Goal: Communication & Community: Answer question/provide support

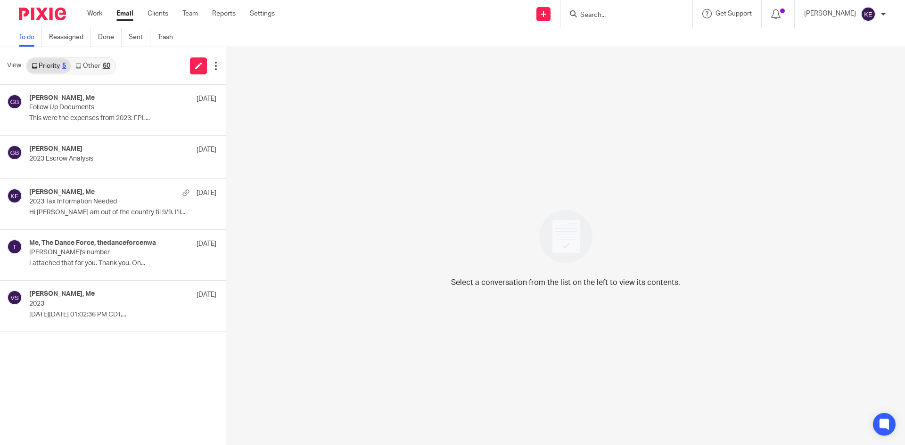
click at [126, 12] on link "Email" at bounding box center [124, 13] width 17 height 9
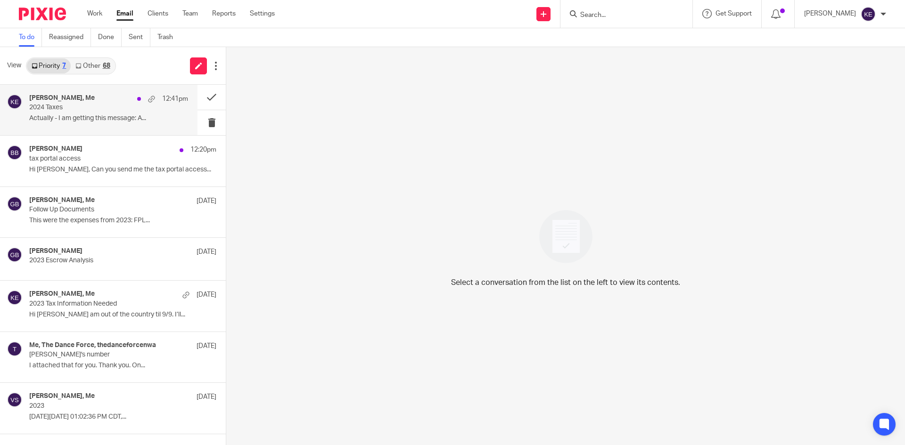
click at [98, 109] on p "2024 Taxes" at bounding box center [92, 108] width 127 height 8
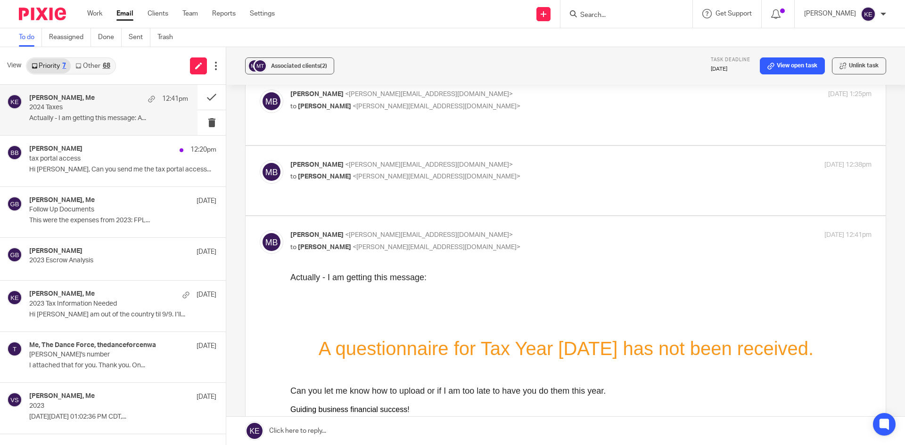
scroll to position [94, 0]
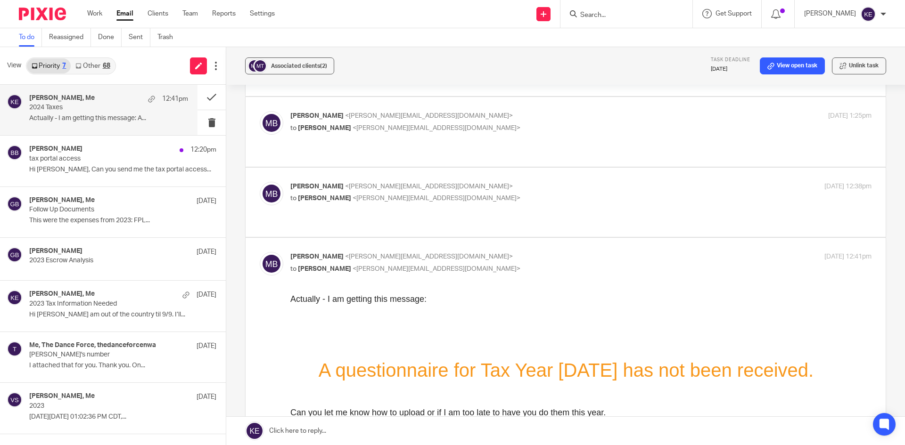
click at [505, 185] on div "[PERSON_NAME] <[PERSON_NAME][EMAIL_ADDRESS][DOMAIN_NAME]> to [PERSON_NAME] <[PE…" at bounding box center [580, 194] width 581 height 24
checkbox input "true"
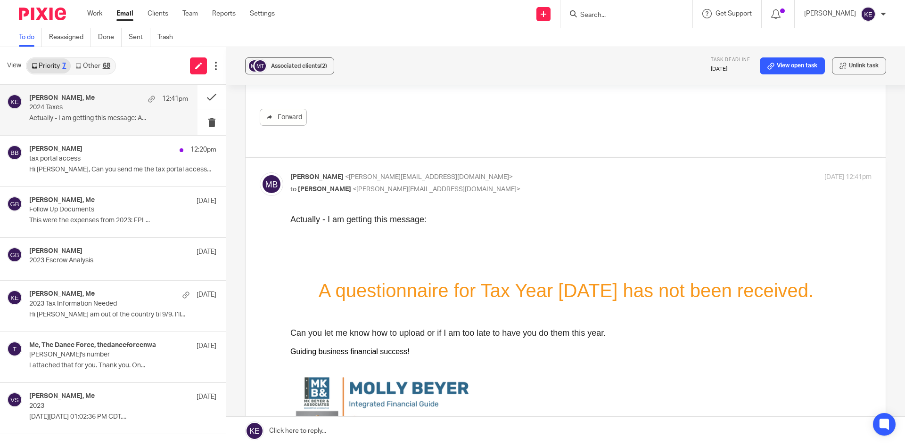
scroll to position [471, 0]
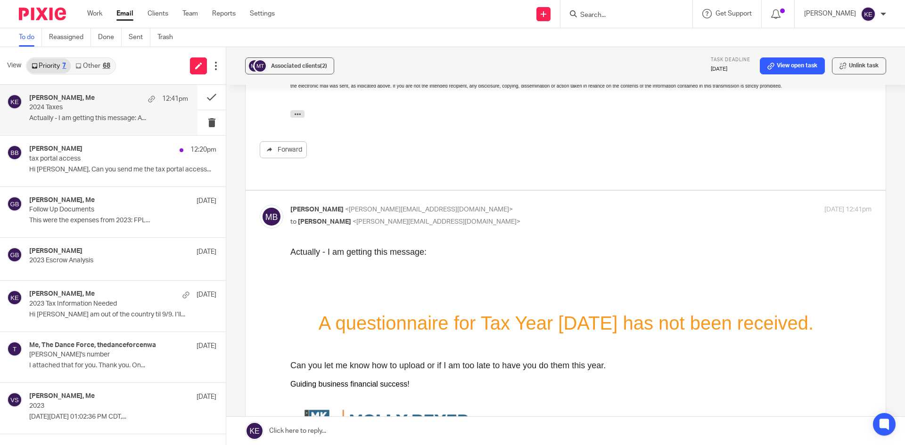
click at [320, 430] on link at bounding box center [565, 431] width 678 height 28
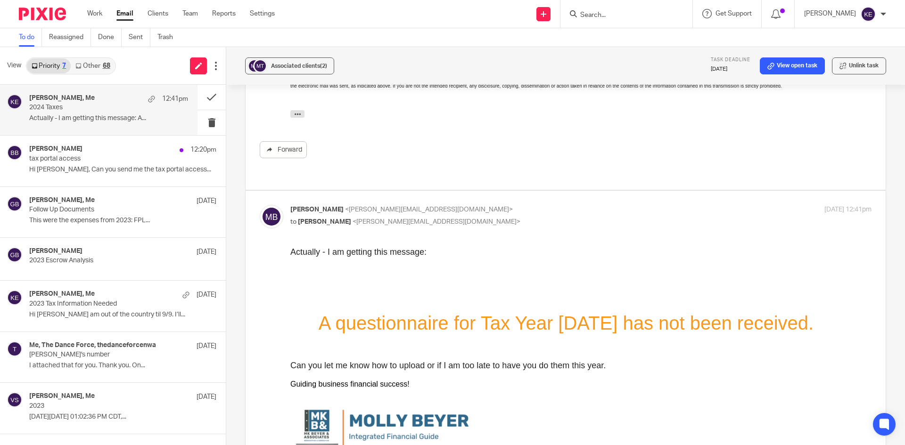
scroll to position [921, 0]
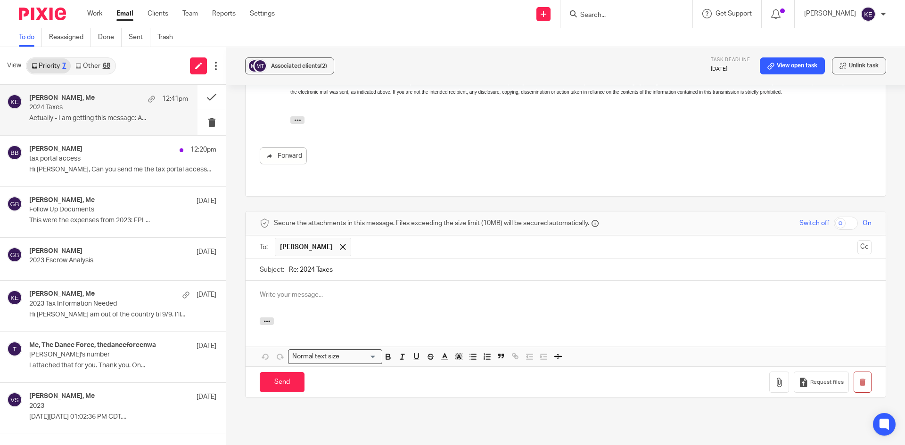
click at [264, 290] on p at bounding box center [565, 294] width 611 height 9
click at [325, 290] on p "We are on a new portal. It sent to [PERSON_NAME] at [EMAIL_ADDRESS][DOMAIN_NAME…" at bounding box center [565, 294] width 611 height 9
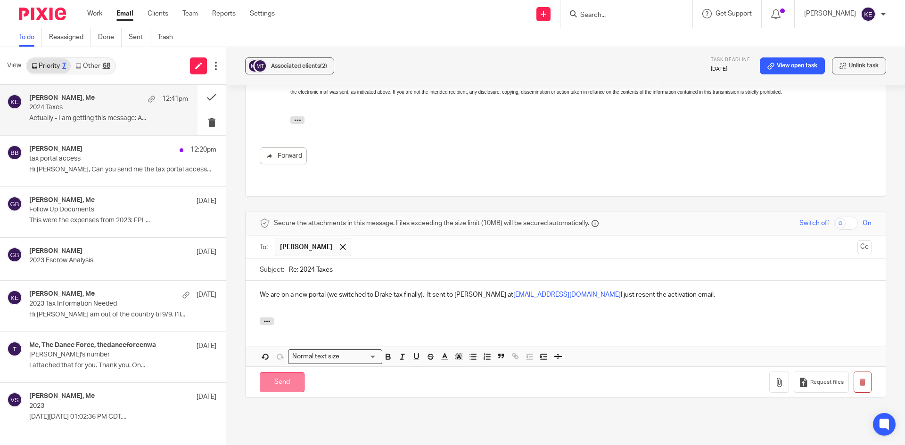
click at [279, 372] on input "Send" at bounding box center [282, 382] width 45 height 20
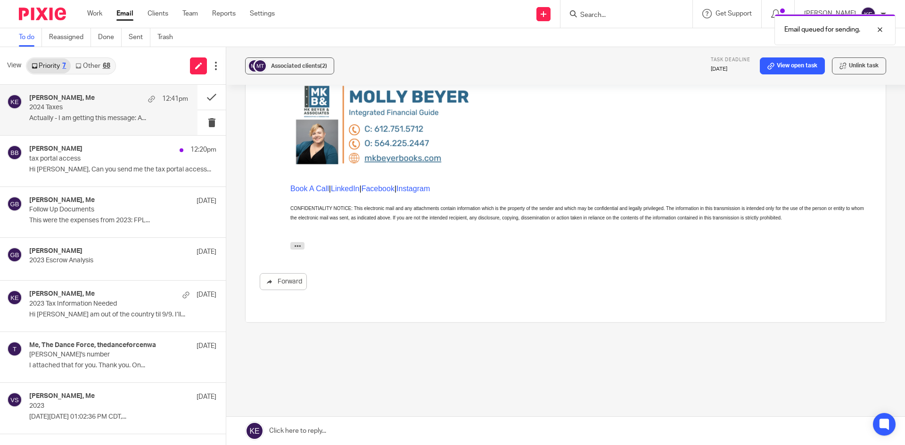
scroll to position [756, 0]
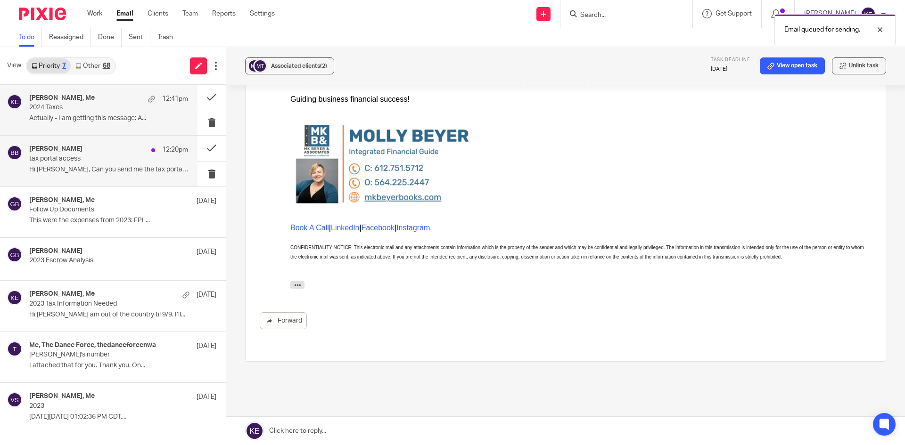
click at [115, 162] on p "tax portal access" at bounding box center [92, 159] width 127 height 8
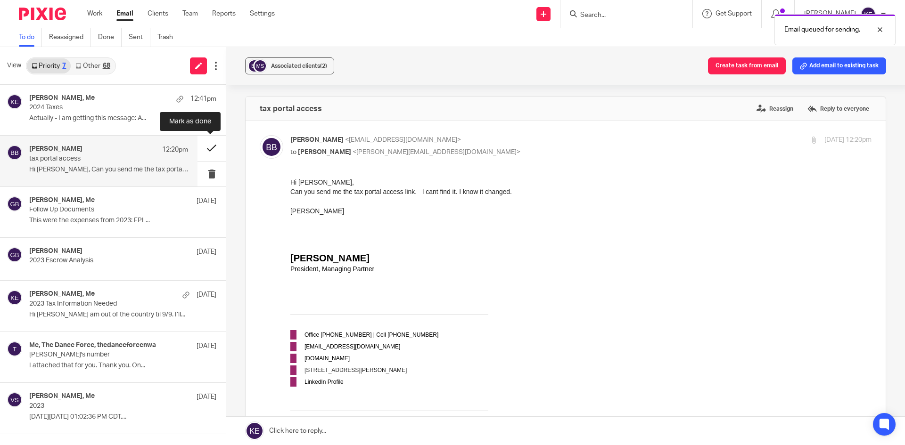
scroll to position [0, 0]
click at [207, 147] on button at bounding box center [211, 148] width 28 height 25
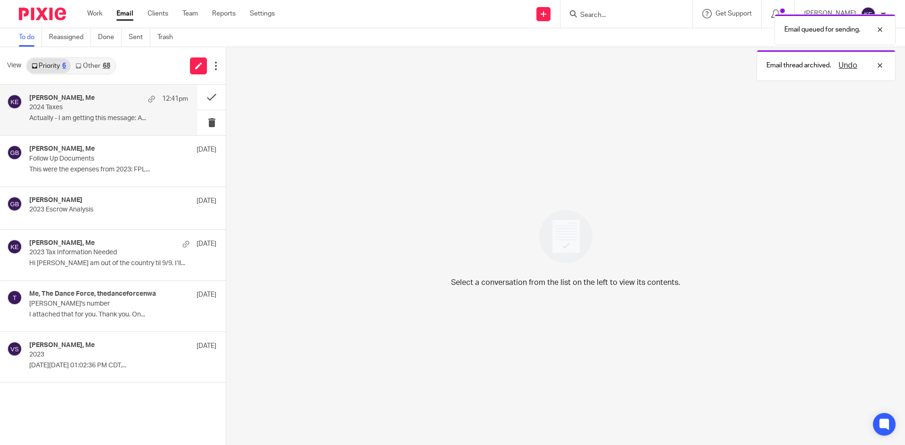
click at [106, 107] on p "2024 Taxes" at bounding box center [92, 108] width 127 height 8
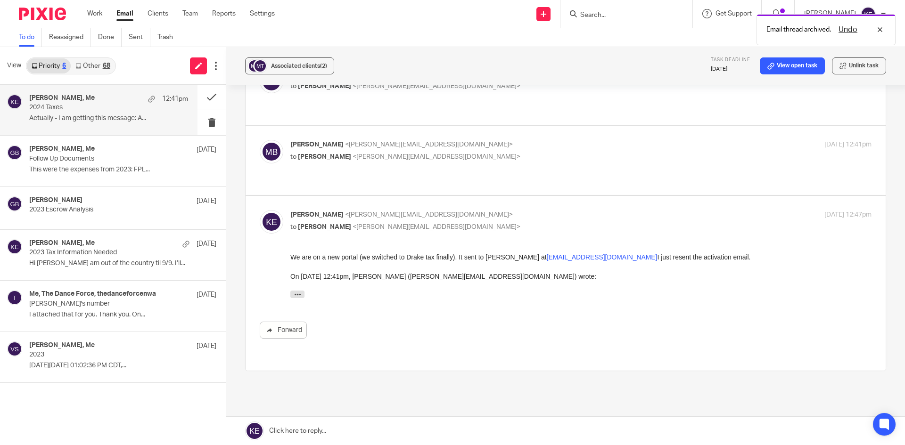
scroll to position [159, 0]
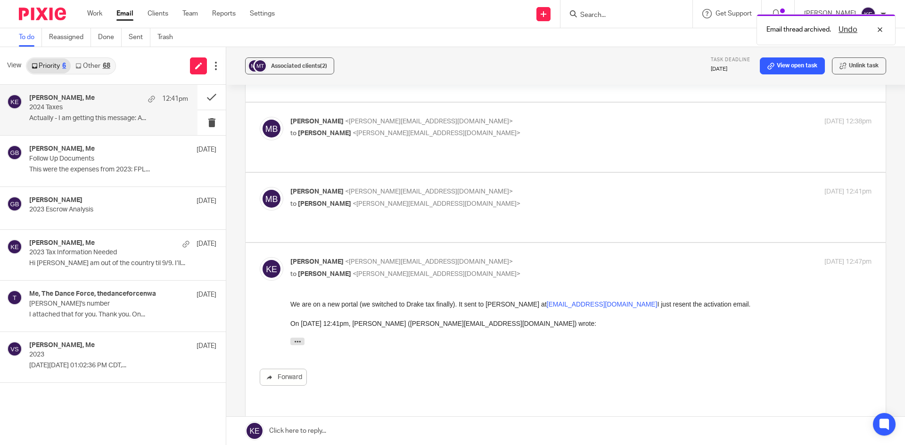
click at [479, 187] on p "[PERSON_NAME] <[PERSON_NAME][EMAIL_ADDRESS][DOMAIN_NAME]>" at bounding box center [483, 192] width 387 height 10
checkbox input "true"
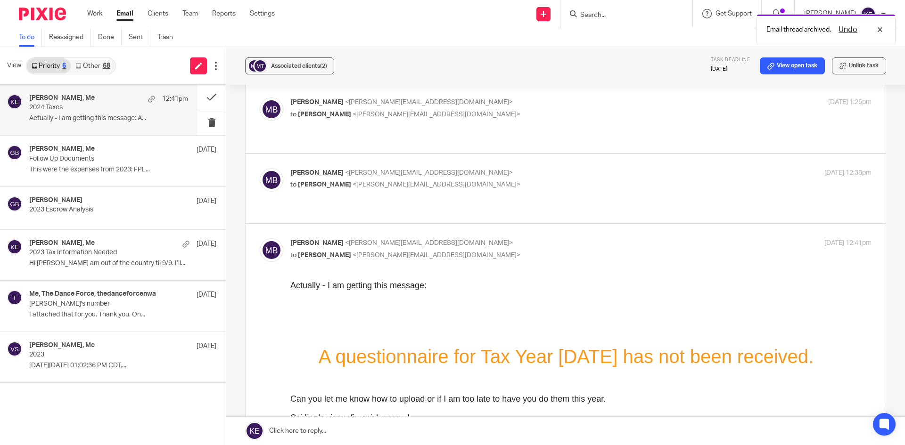
scroll to position [65, 0]
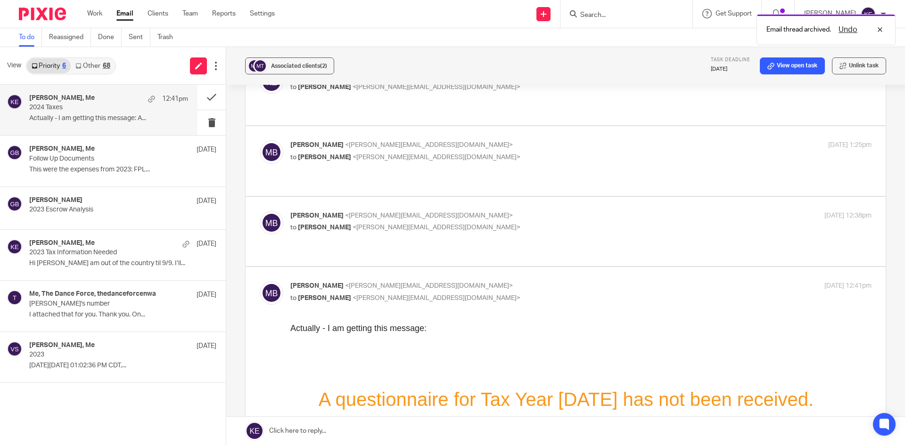
click at [493, 159] on div "[PERSON_NAME] <[PERSON_NAME][EMAIL_ADDRESS][DOMAIN_NAME]> to [PERSON_NAME] <[PE…" at bounding box center [565, 160] width 611 height 41
click at [494, 223] on p "to [PERSON_NAME] <[PERSON_NAME][EMAIL_ADDRESS][DOMAIN_NAME]>" at bounding box center [483, 228] width 387 height 10
checkbox input "true"
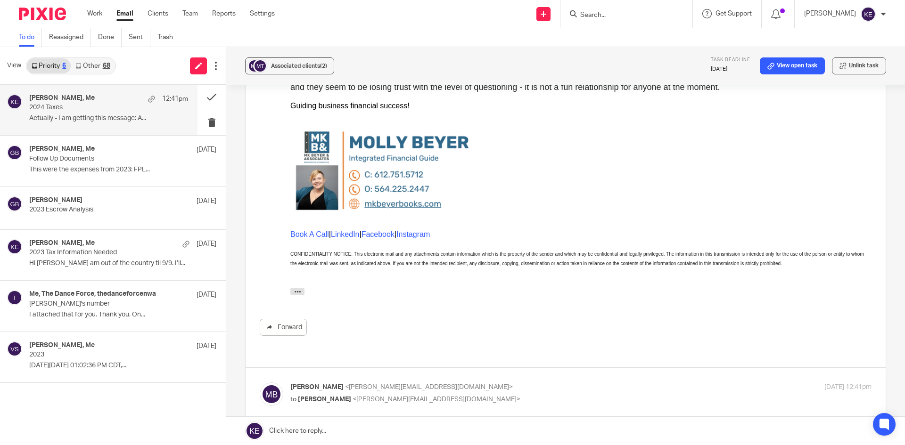
scroll to position [159, 0]
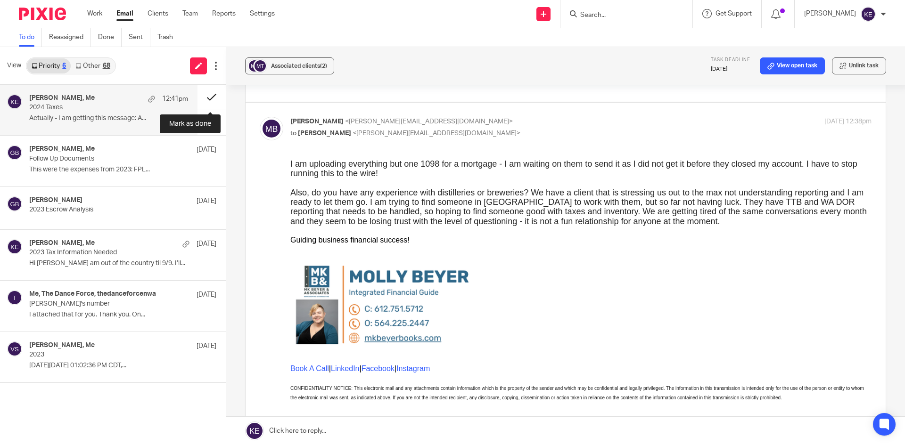
click at [209, 90] on button at bounding box center [211, 97] width 28 height 25
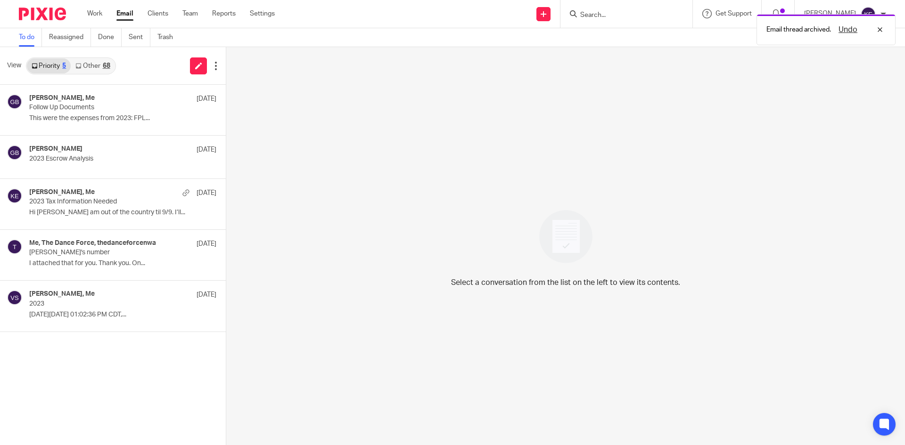
click at [104, 68] on div "68" at bounding box center [107, 66] width 8 height 7
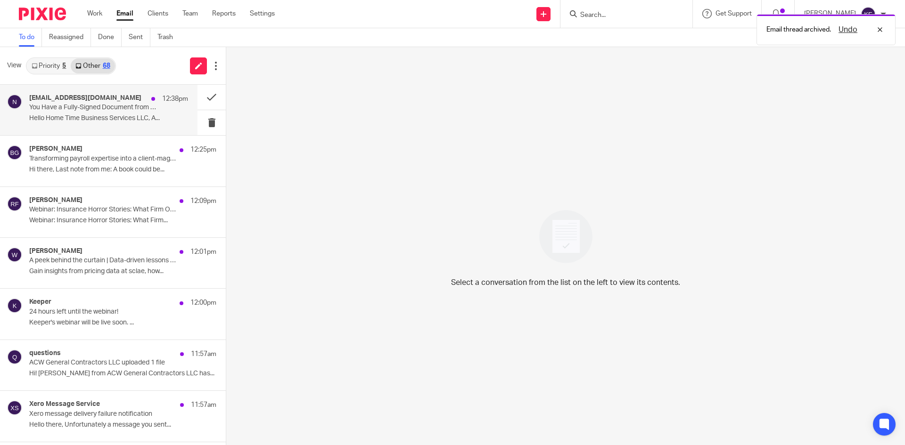
click at [104, 105] on p "You Have a Fully-Signed Document from Medsearch Financial Inc" at bounding box center [92, 108] width 127 height 8
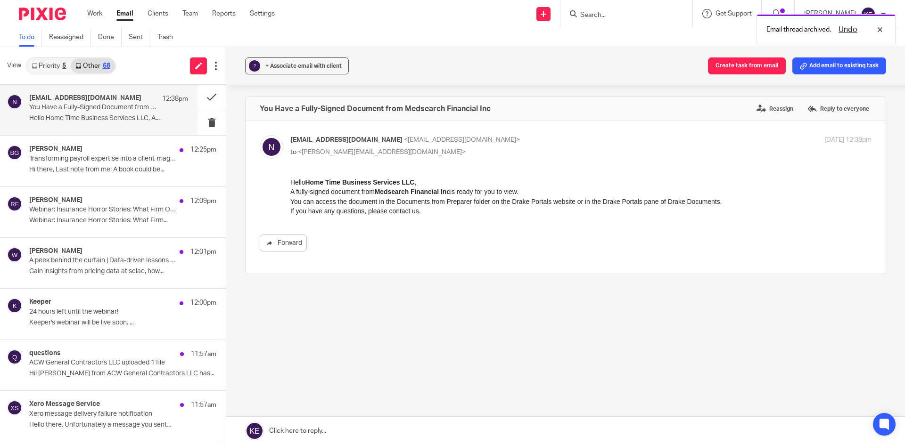
scroll to position [0, 0]
click at [204, 93] on button at bounding box center [211, 97] width 28 height 25
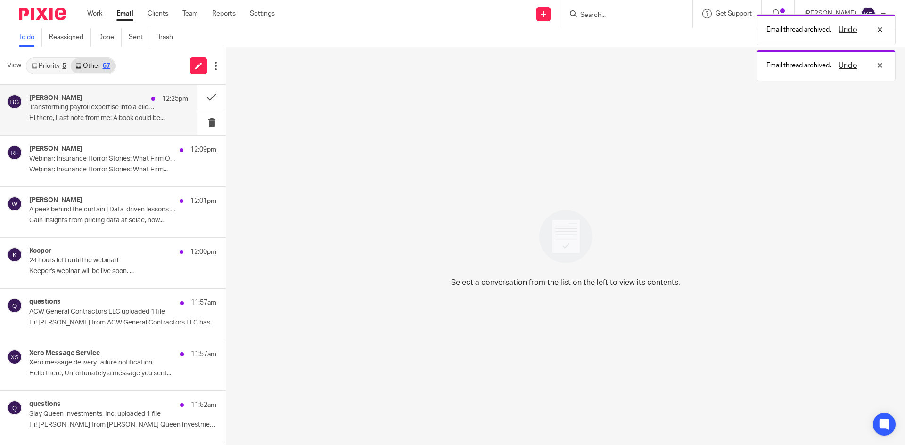
click at [128, 107] on p "Transforming payroll expertise into a client-magnet book? Let’s explore." at bounding box center [92, 108] width 127 height 8
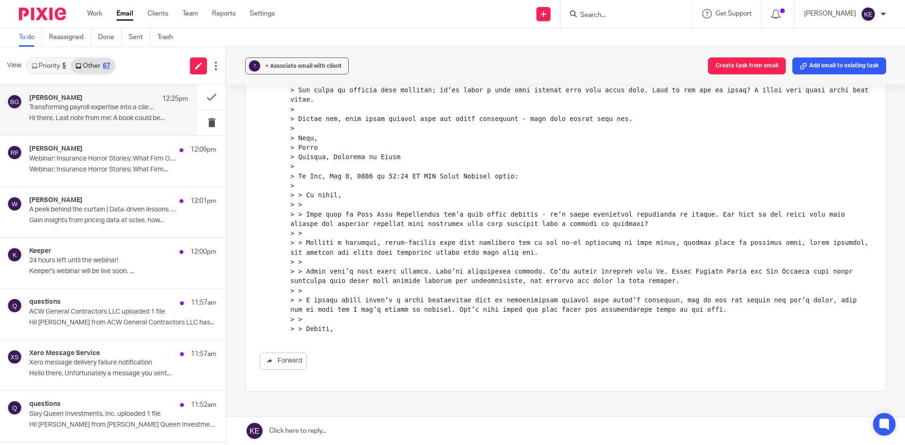
scroll to position [540, 0]
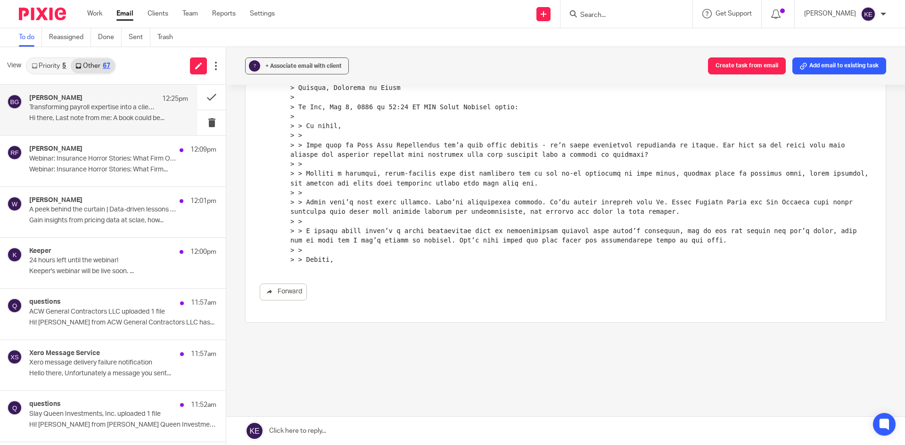
click at [304, 424] on link at bounding box center [565, 431] width 678 height 28
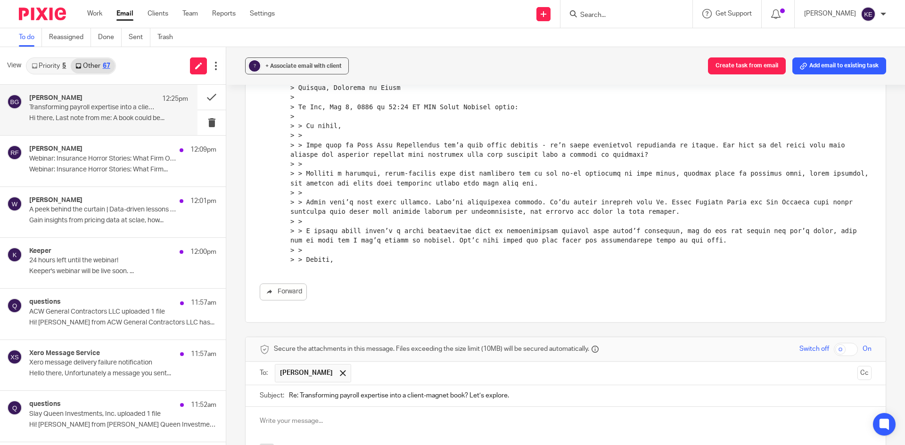
scroll to position [705, 0]
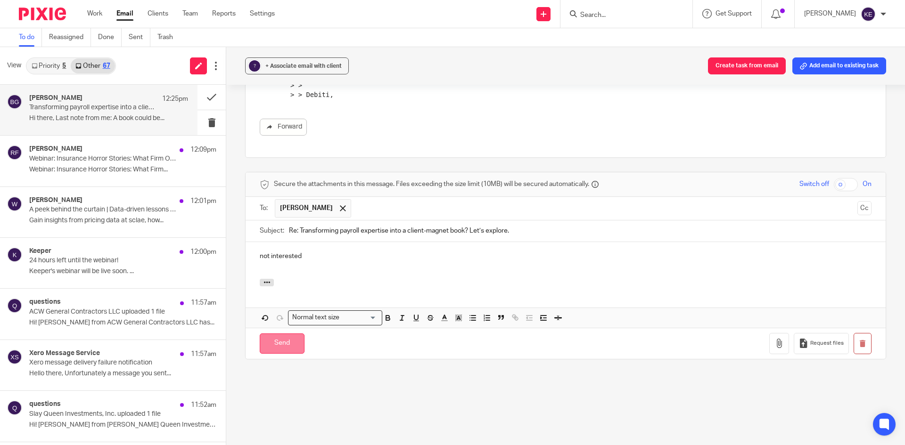
click at [282, 341] on input "Send" at bounding box center [282, 344] width 45 height 20
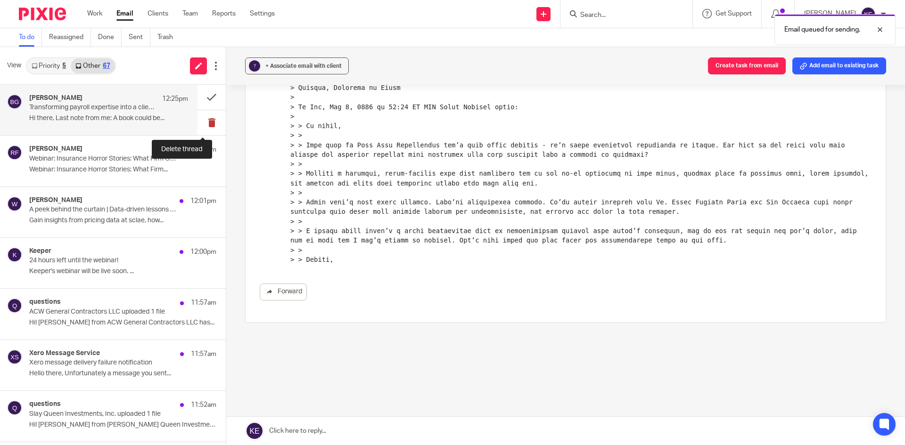
scroll to position [540, 0]
click at [200, 120] on button at bounding box center [211, 122] width 28 height 25
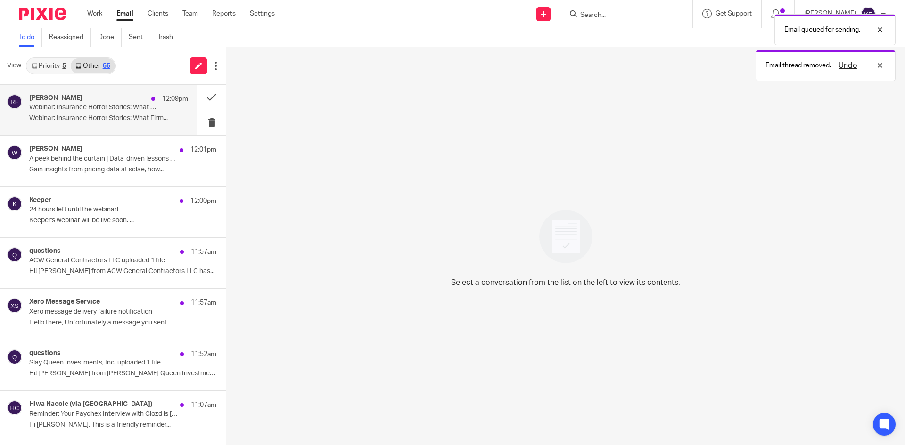
click at [113, 123] on div "[PERSON_NAME] 12:09pm Webinar: Insurance Horror Stories: What Firm Owners Need …" at bounding box center [108, 110] width 159 height 32
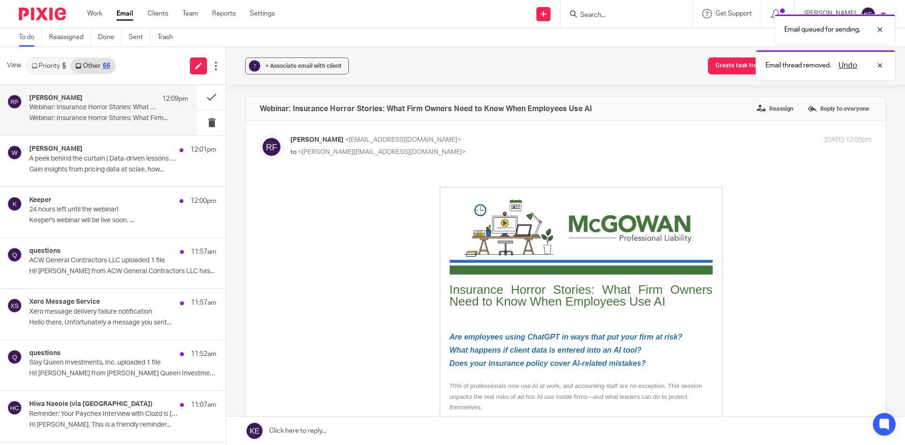
scroll to position [0, 0]
click at [202, 120] on button at bounding box center [211, 122] width 28 height 25
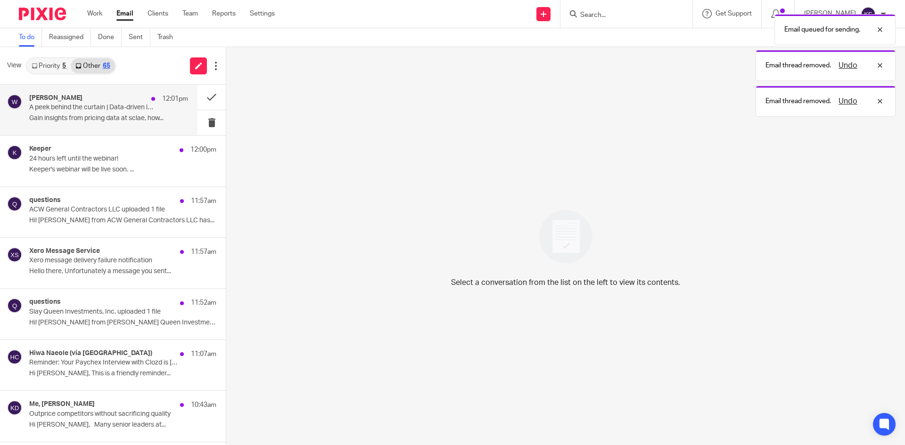
click at [130, 115] on p "Gain insights from pricing data at sclae, how..." at bounding box center [108, 118] width 159 height 8
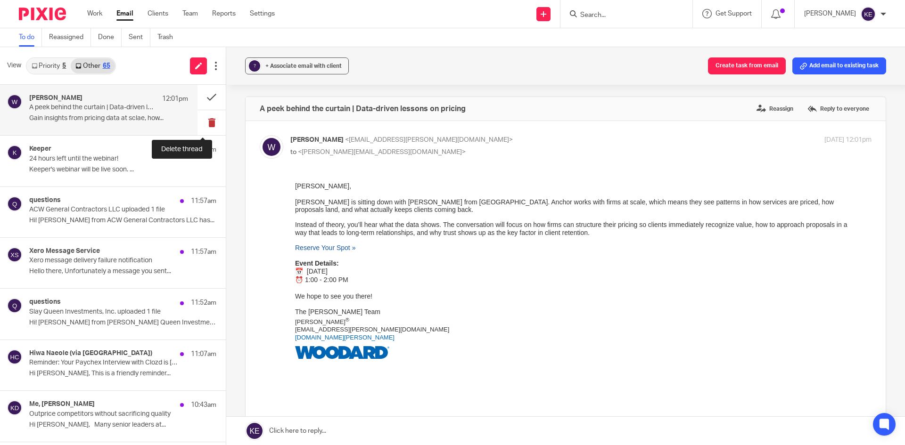
click at [203, 117] on button at bounding box center [211, 122] width 28 height 25
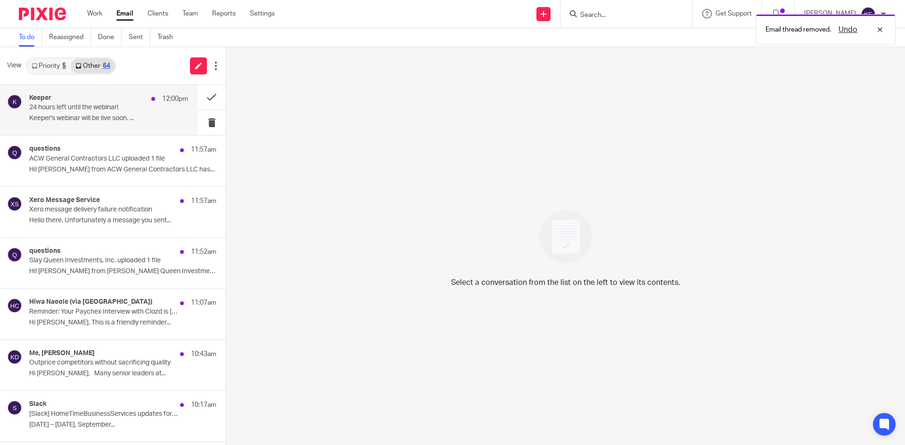
click at [127, 114] on p "Keeper's webinar will be live soon. ..." at bounding box center [108, 118] width 159 height 8
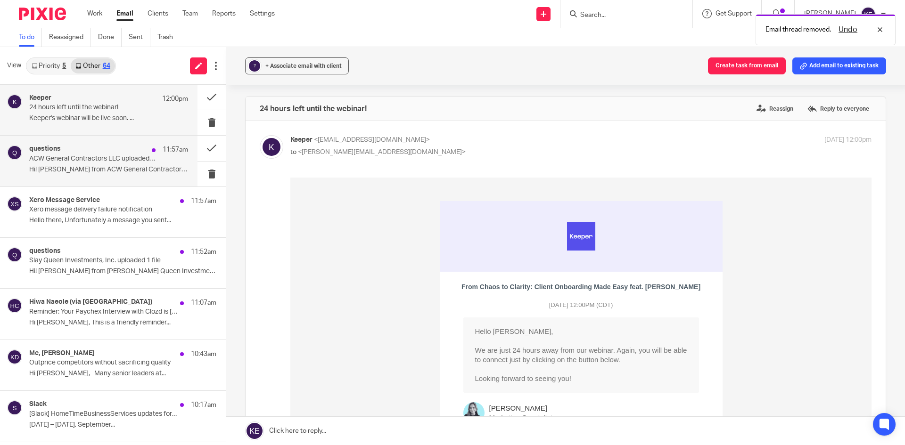
click at [114, 160] on p "ACW General Contractors LLC uploaded 1 file" at bounding box center [92, 159] width 127 height 8
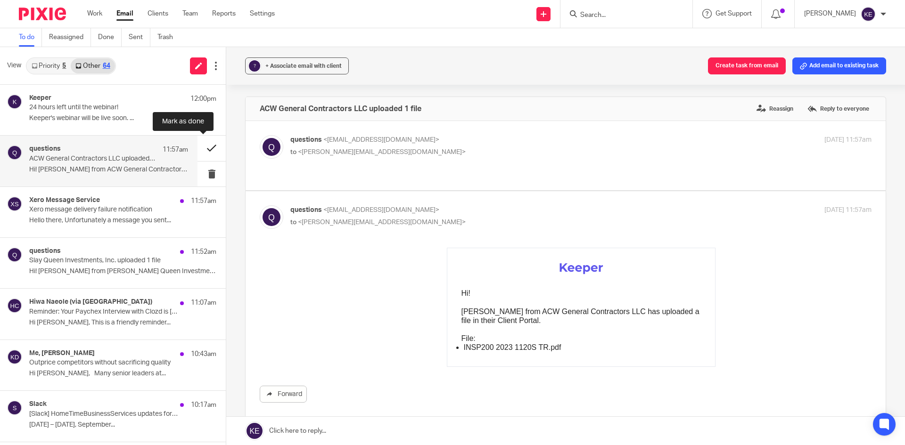
click at [204, 145] on button at bounding box center [211, 148] width 28 height 25
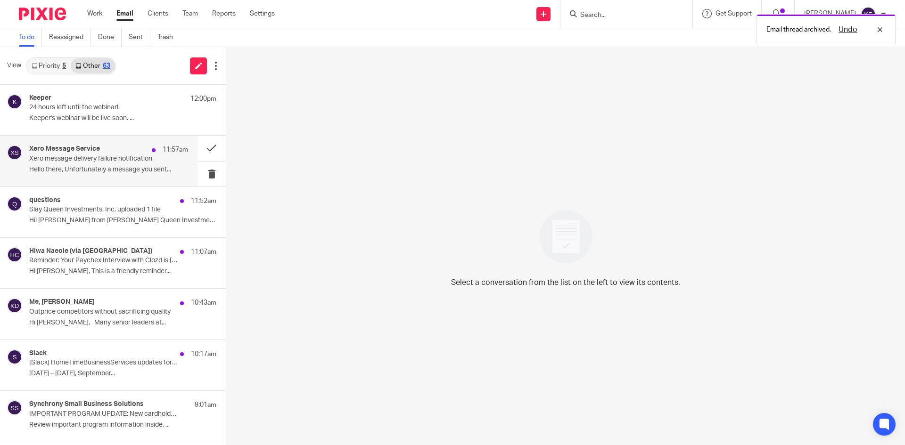
click at [148, 154] on div "11:57am" at bounding box center [167, 149] width 41 height 9
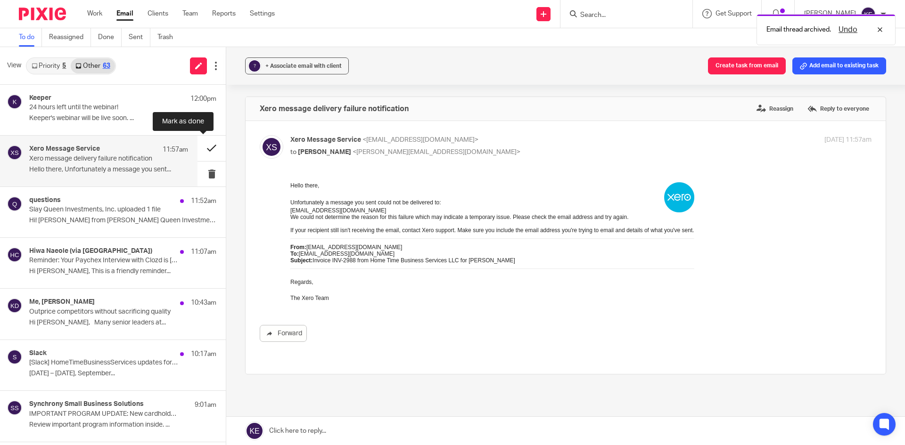
click at [202, 146] on button at bounding box center [211, 148] width 28 height 25
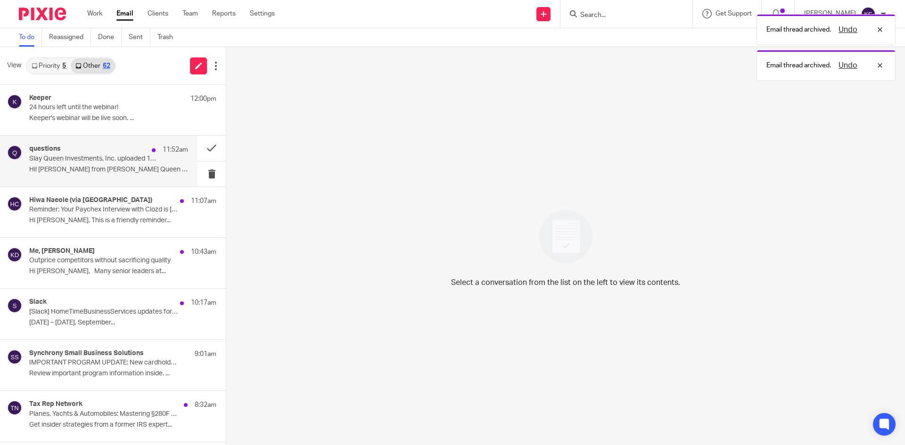
click at [135, 174] on div "questions 11:52am Slay Queen Investments, Inc. uploaded 1 file Hi! [PERSON_NAME…" at bounding box center [108, 161] width 159 height 32
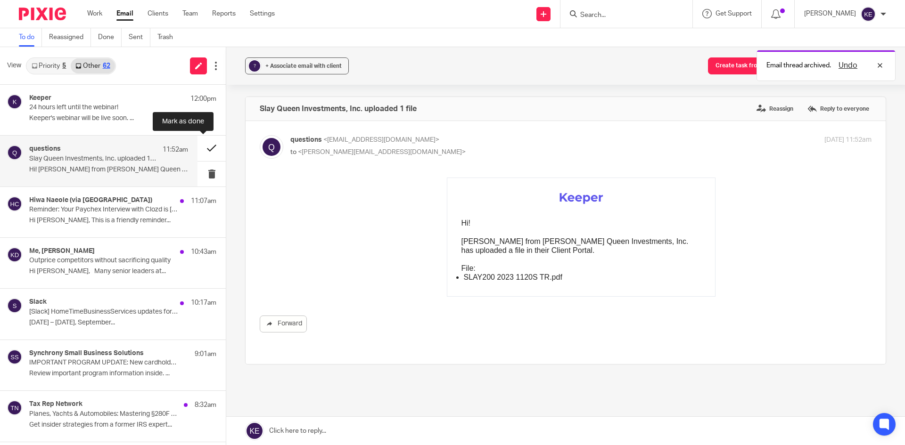
click at [197, 149] on button at bounding box center [211, 148] width 28 height 25
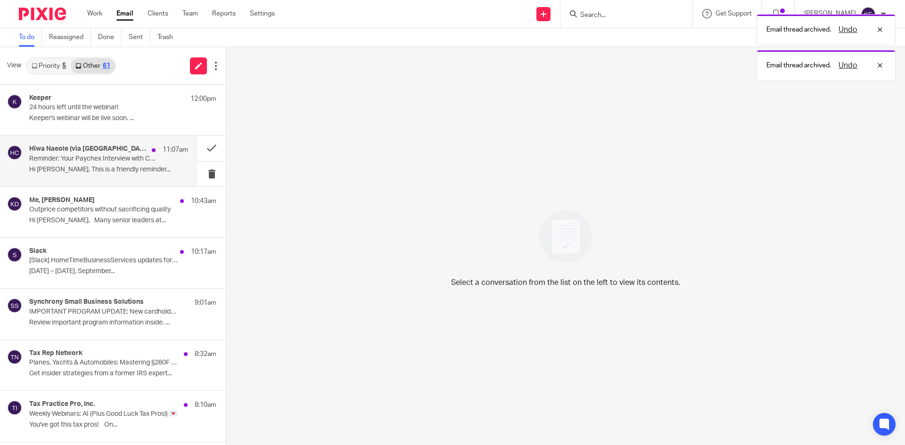
click at [133, 160] on p "Reminder: Your Paychex Interview with Clozd is [DATE]" at bounding box center [92, 159] width 127 height 8
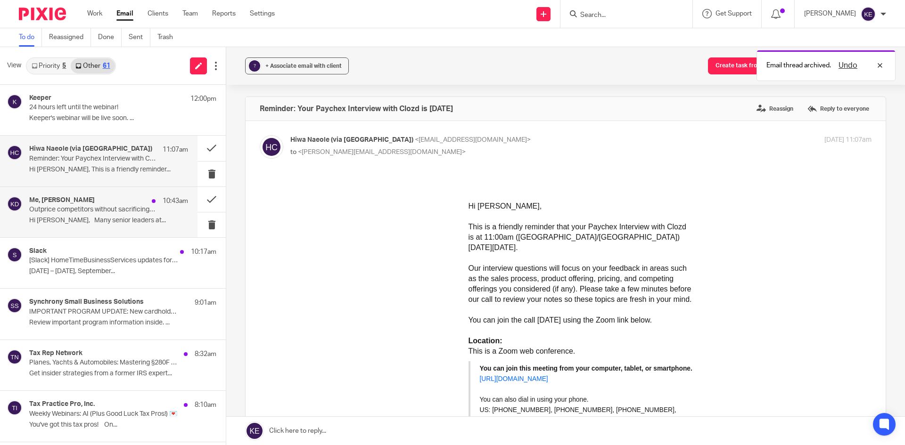
click at [120, 215] on div "Me, Krishna [DEMOGRAPHIC_DATA]:43am Outprice competitors without sacrificing qu…" at bounding box center [108, 212] width 159 height 32
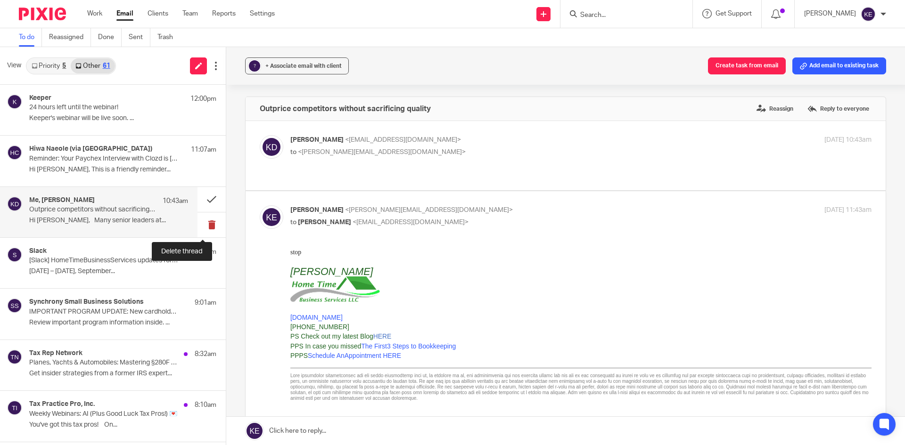
click at [202, 219] on button at bounding box center [211, 224] width 28 height 25
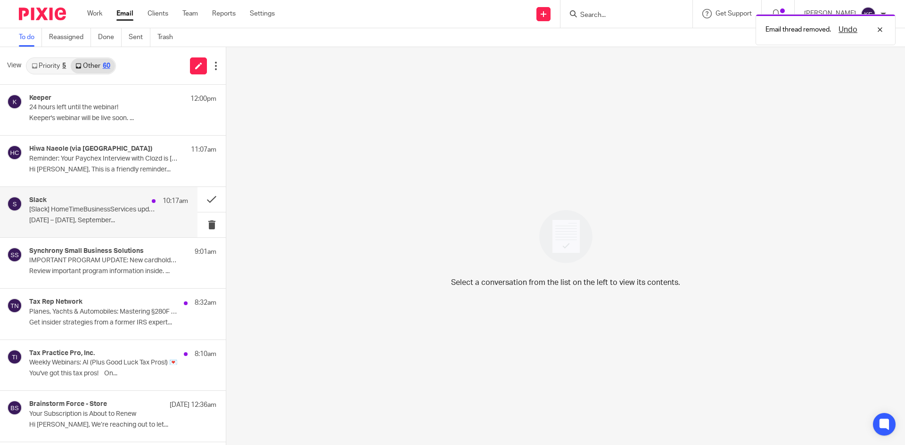
click at [148, 216] on div "Slack 10:17am [Slack] HomeTimeBusinessServices updates for the week of [DATE] […" at bounding box center [108, 212] width 159 height 32
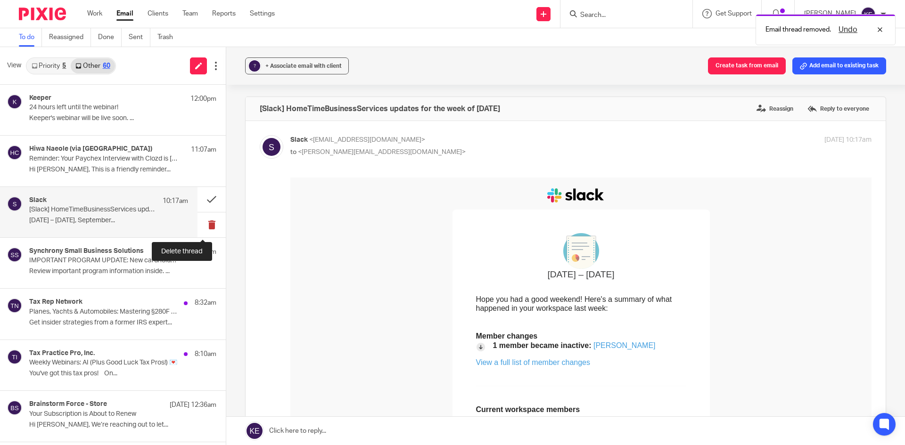
click at [200, 222] on button at bounding box center [211, 224] width 28 height 25
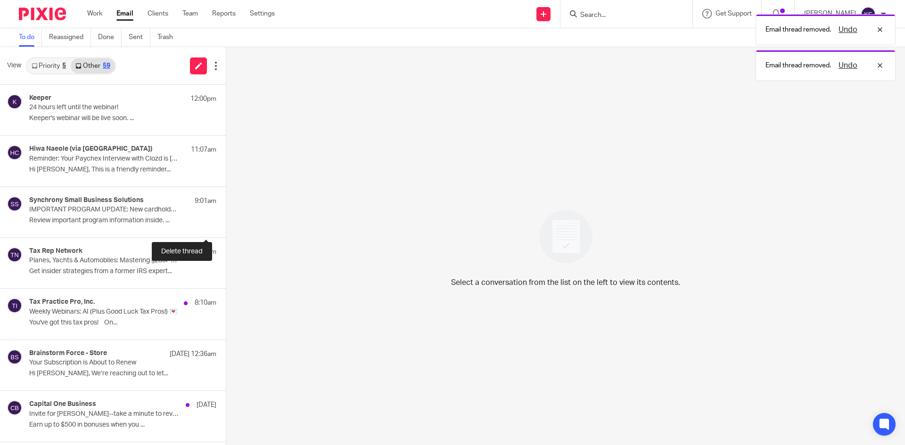
click at [226, 222] on button at bounding box center [230, 224] width 8 height 25
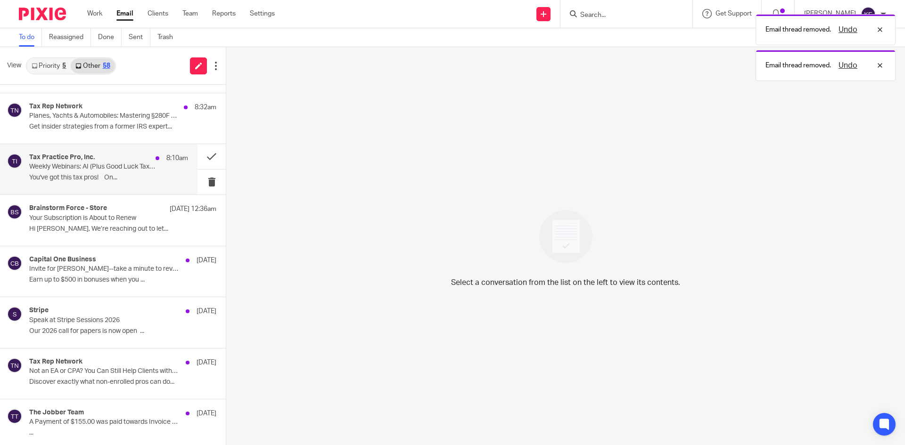
scroll to position [94, 0]
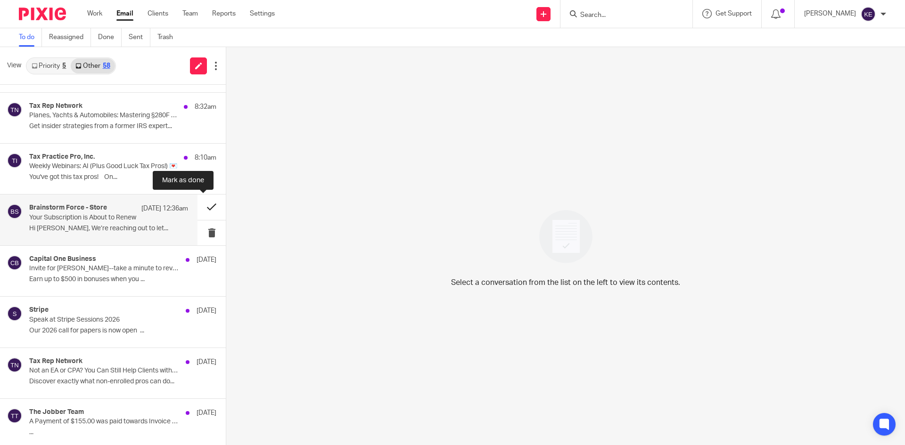
click at [201, 201] on button at bounding box center [211, 207] width 28 height 25
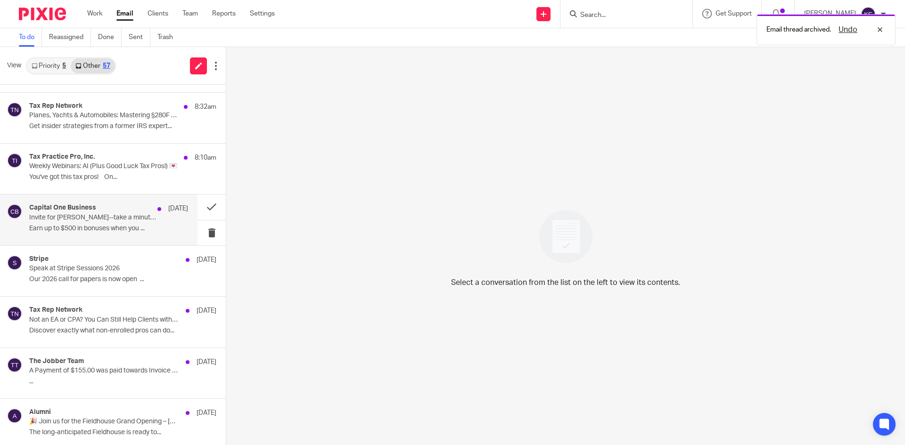
click at [144, 219] on p "Invite for [PERSON_NAME]--take a minute to review this $500 referral bonus" at bounding box center [92, 218] width 127 height 8
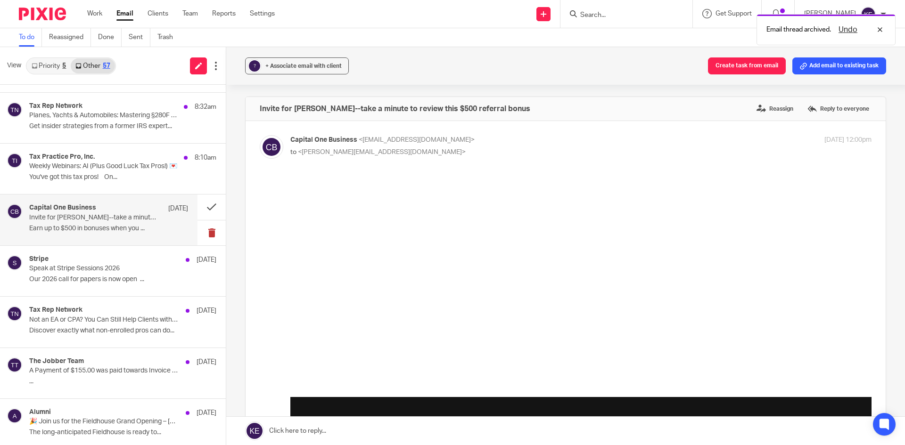
scroll to position [0, 0]
click at [208, 230] on button at bounding box center [211, 232] width 28 height 25
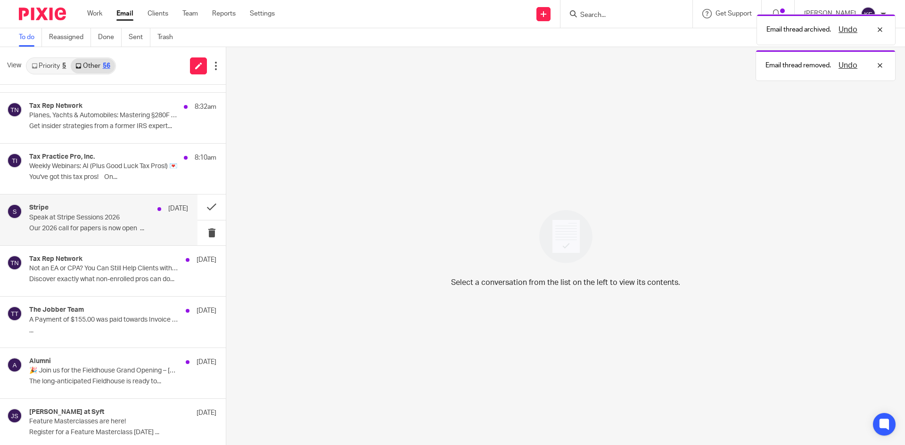
click at [156, 225] on p "Our 2026 call for papers is now open ‍͏ ͏..." at bounding box center [108, 229] width 159 height 8
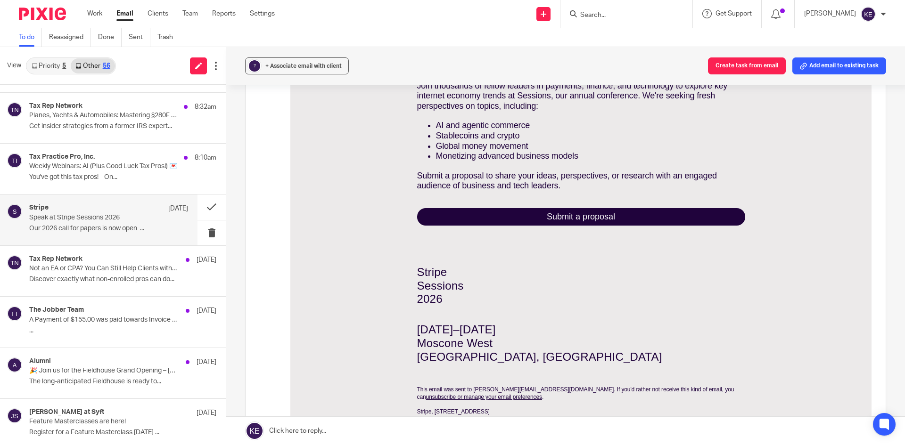
scroll to position [424, 0]
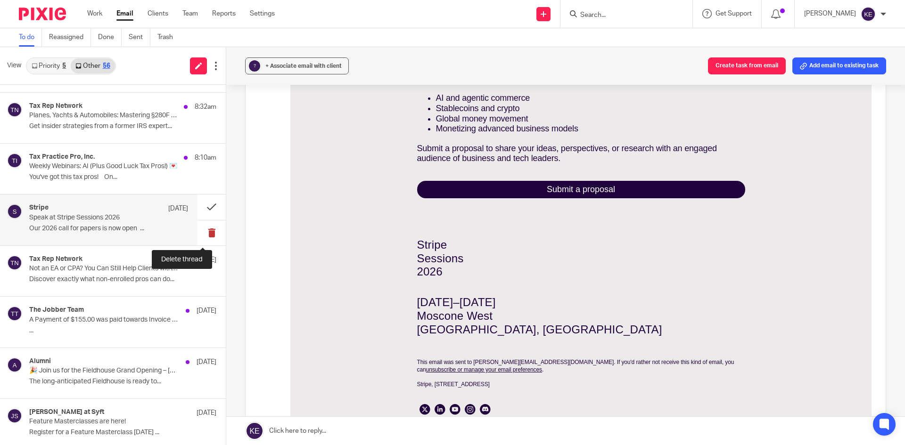
click at [198, 231] on button at bounding box center [211, 232] width 28 height 25
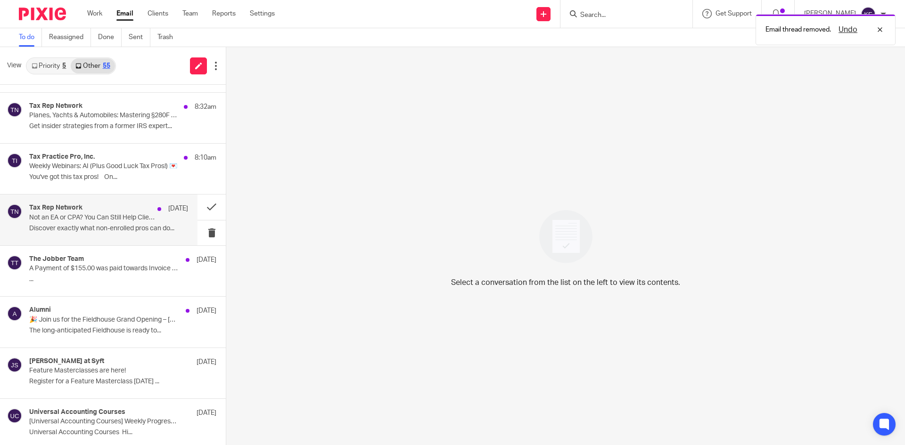
click at [142, 231] on p "Discover exactly what non-enrolled pros can do..." at bounding box center [108, 229] width 159 height 8
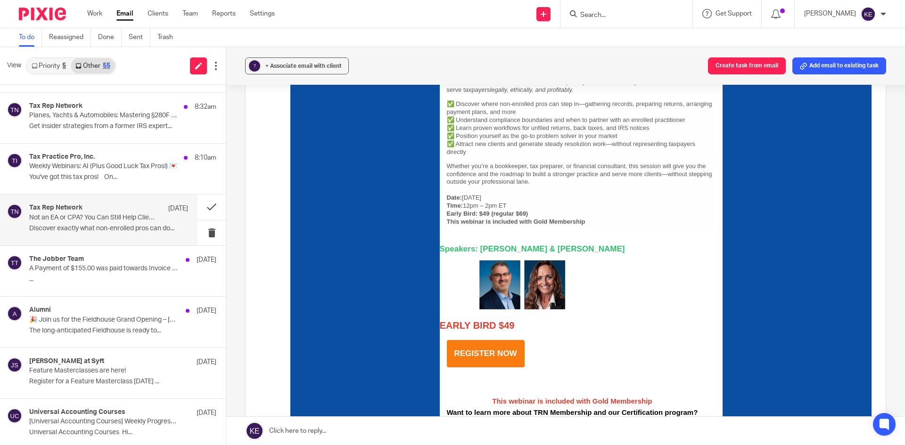
scroll to position [283, 0]
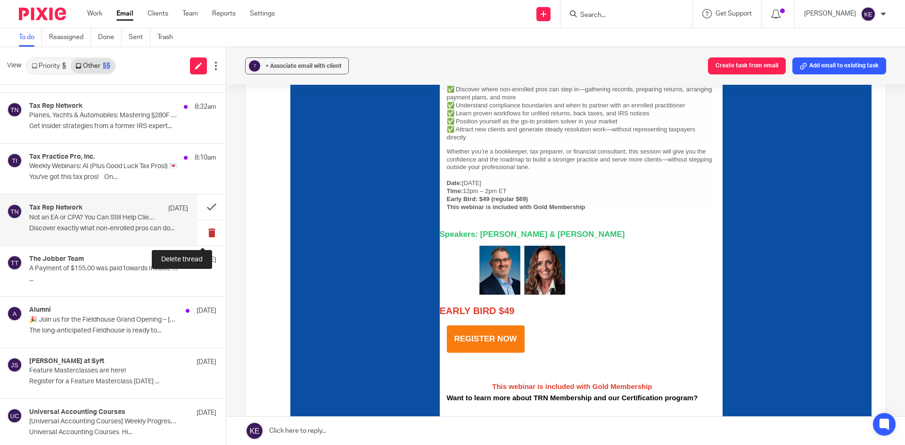
click at [203, 229] on button at bounding box center [211, 232] width 28 height 25
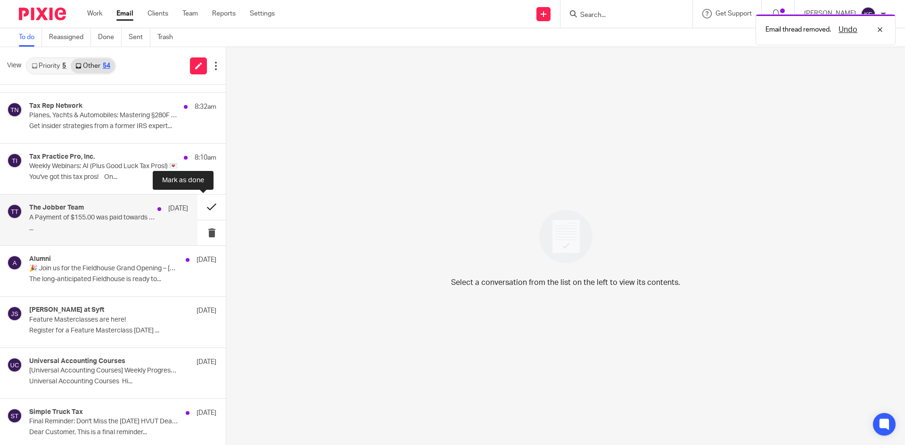
click at [201, 208] on button at bounding box center [211, 207] width 28 height 25
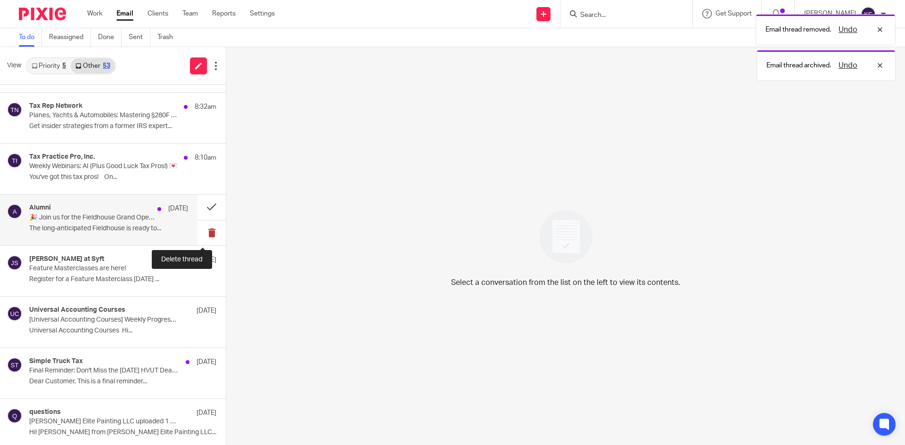
click at [197, 227] on button at bounding box center [211, 232] width 28 height 25
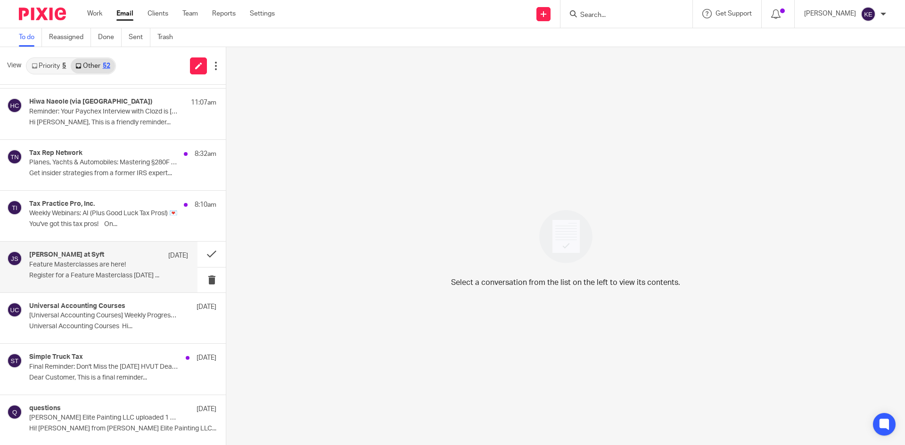
scroll to position [0, 0]
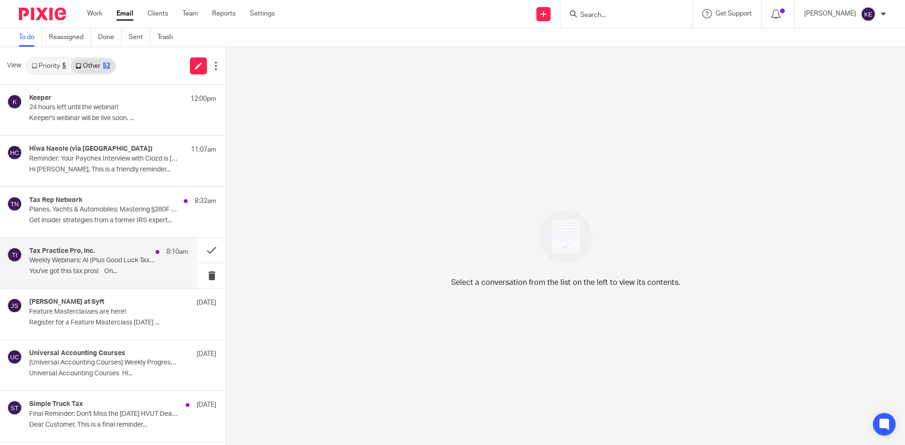
click at [137, 252] on div "Tax Practice Pro, Inc. 8:10am" at bounding box center [108, 251] width 159 height 9
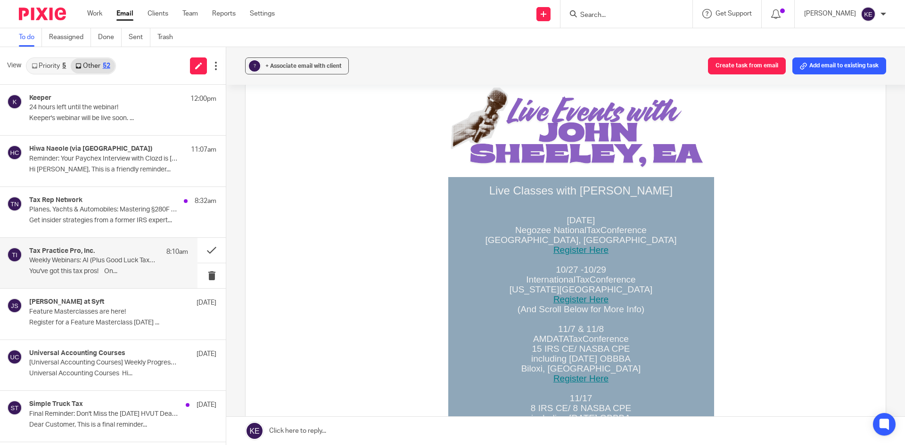
scroll to position [1084, 0]
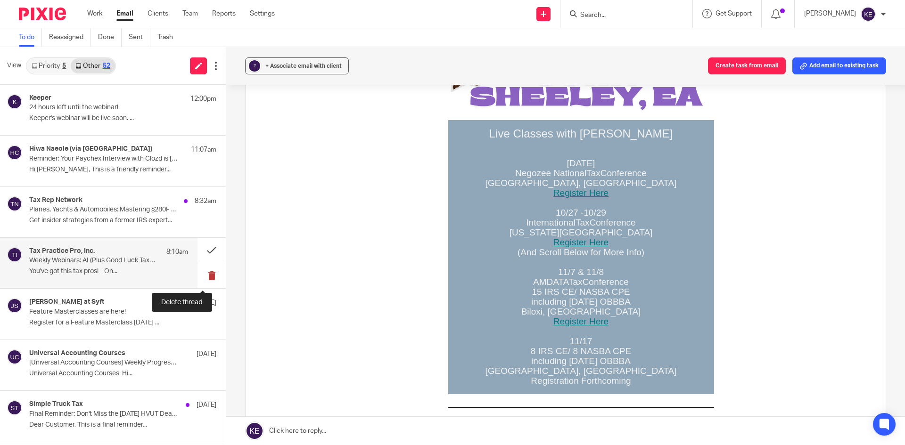
click at [201, 272] on button at bounding box center [211, 275] width 28 height 25
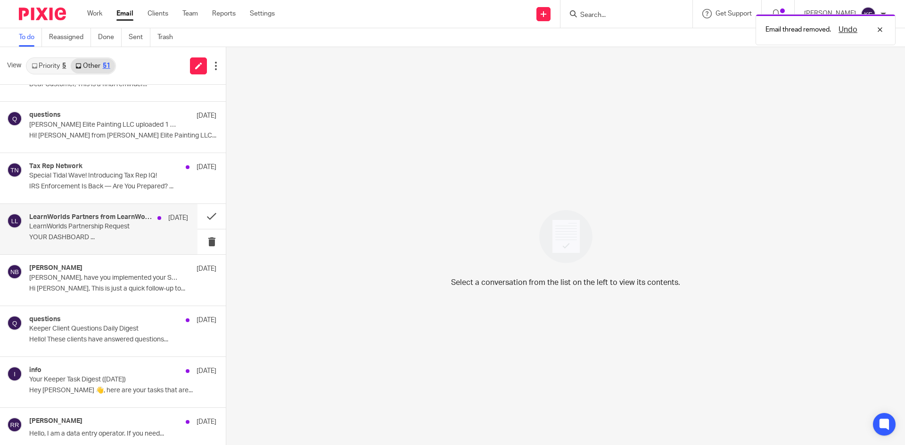
scroll to position [283, 0]
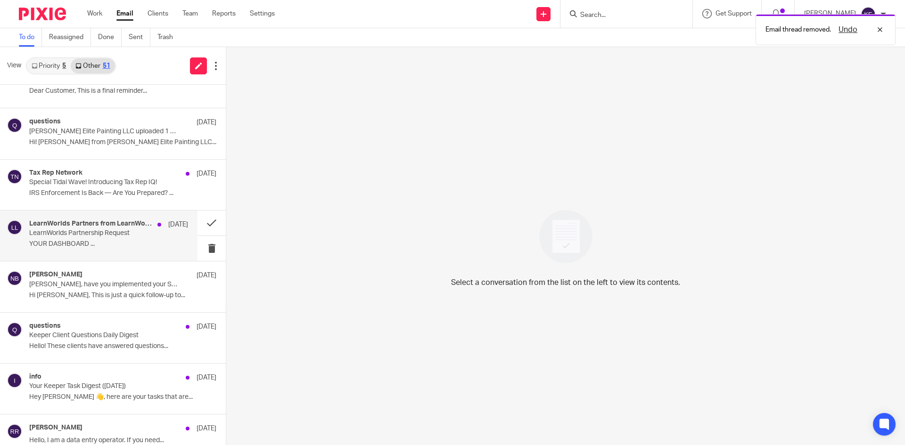
click at [121, 242] on p "YOUR DASHBOARD ..." at bounding box center [108, 244] width 159 height 8
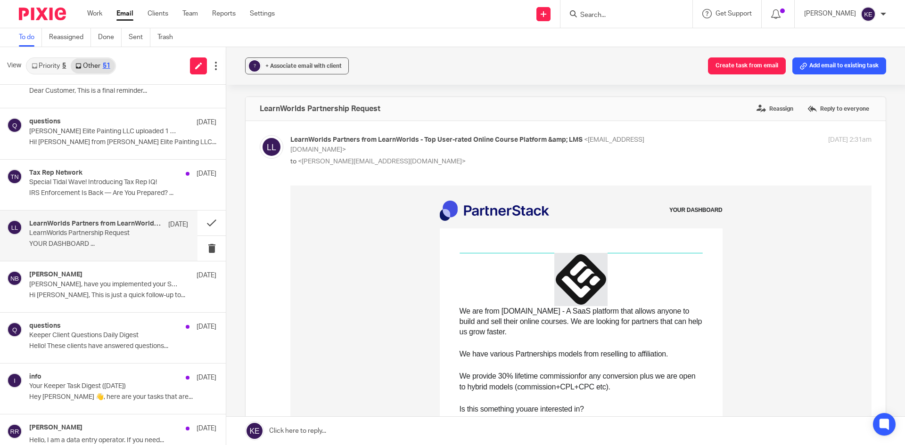
scroll to position [0, 0]
click at [197, 247] on button at bounding box center [211, 248] width 28 height 25
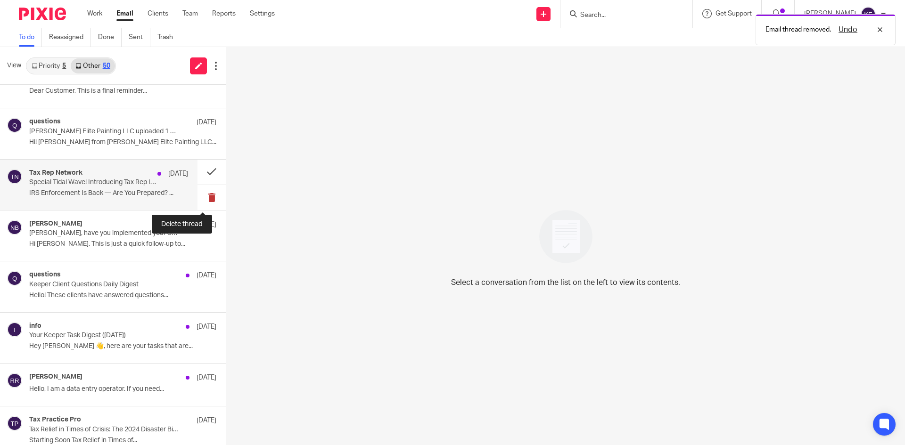
click at [204, 196] on button at bounding box center [211, 197] width 28 height 25
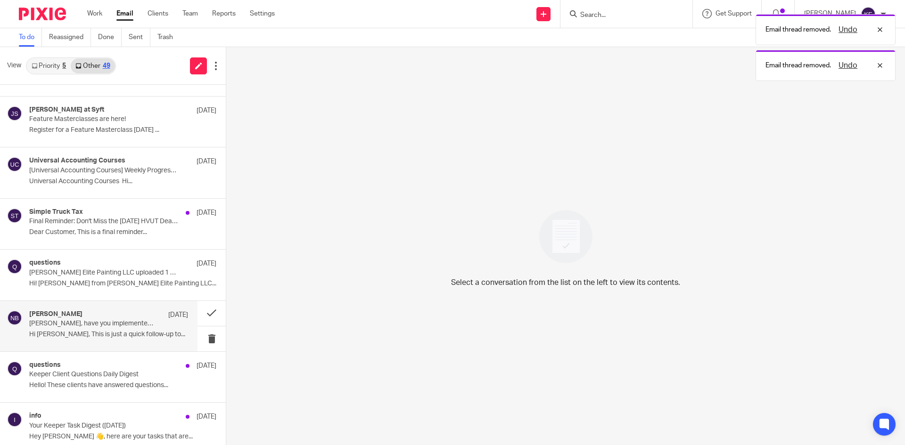
scroll to position [94, 0]
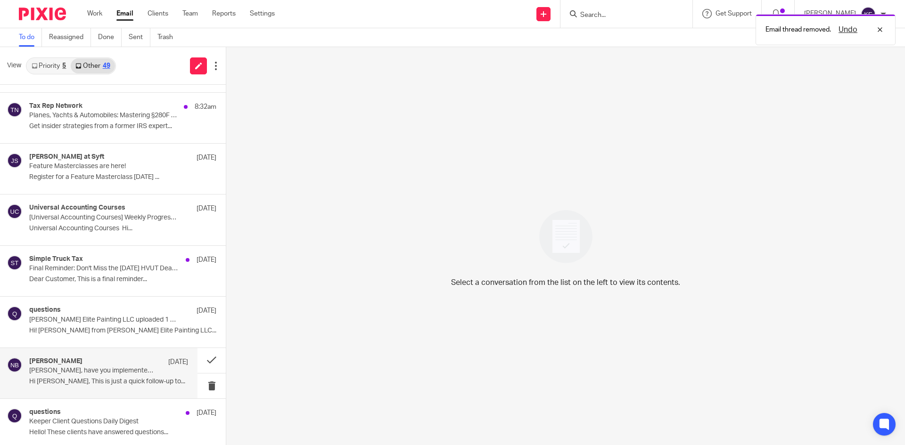
click at [114, 372] on p "[PERSON_NAME], have you implemented your Syft account successfully?" at bounding box center [92, 371] width 127 height 8
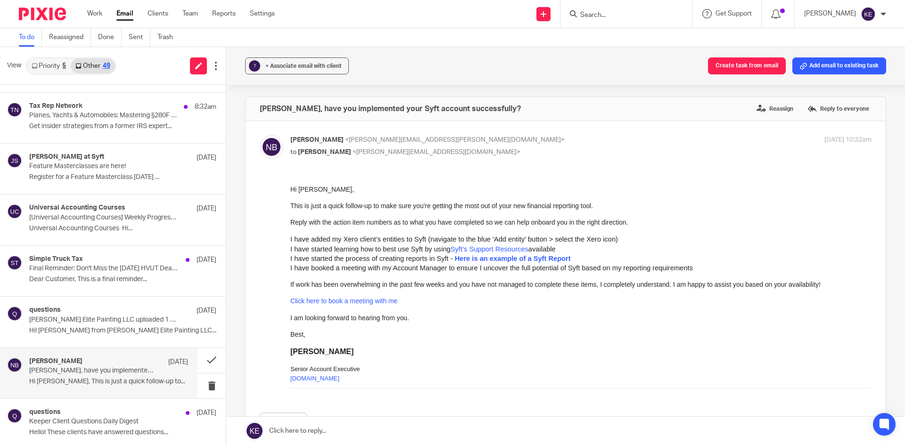
scroll to position [0, 0]
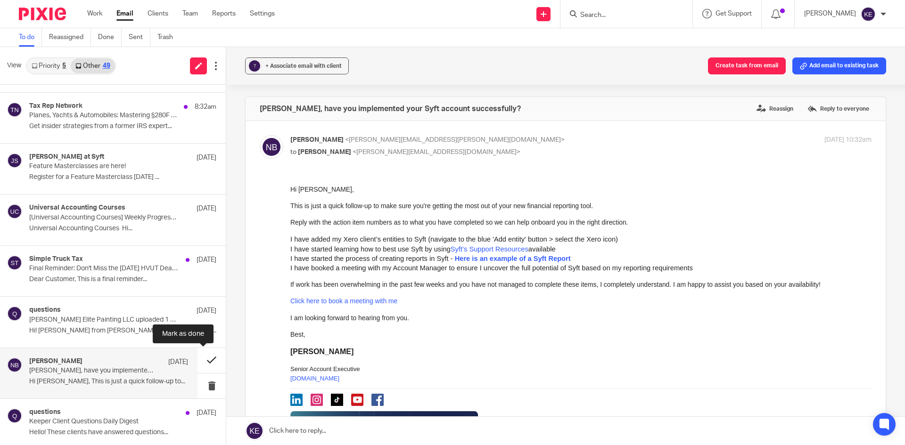
click at [201, 356] on button at bounding box center [211, 360] width 28 height 25
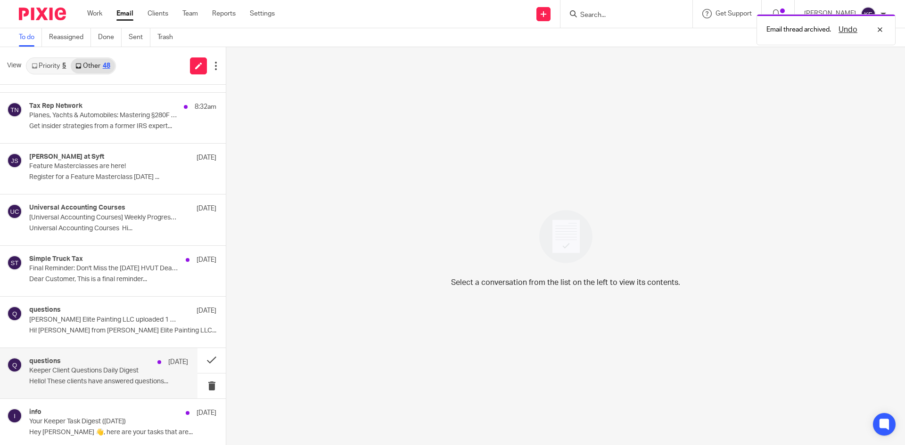
click at [153, 365] on div "[DATE]" at bounding box center [170, 362] width 35 height 9
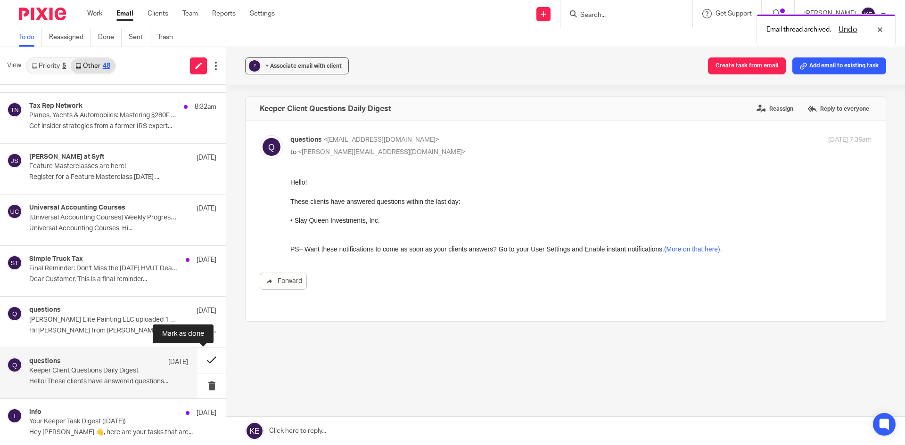
click at [205, 362] on button at bounding box center [211, 360] width 28 height 25
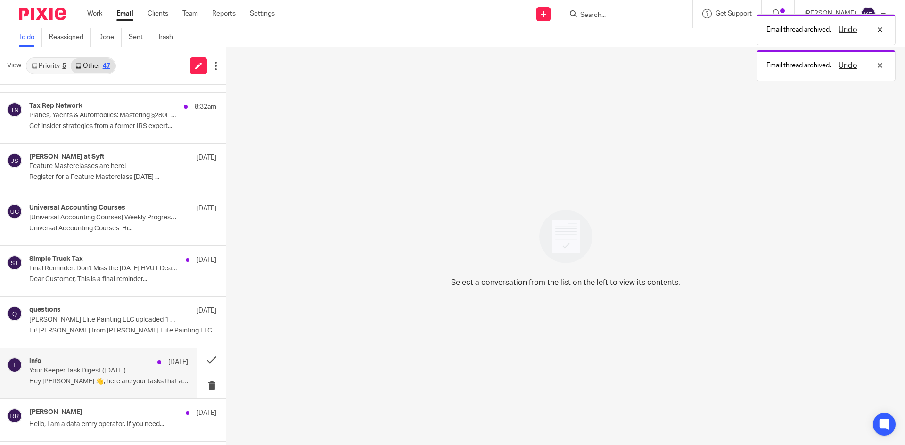
click at [159, 368] on div "info [DATE] Your Keeper Task Digest ([DATE]) Hey [PERSON_NAME] 👋, here are your…" at bounding box center [108, 374] width 159 height 32
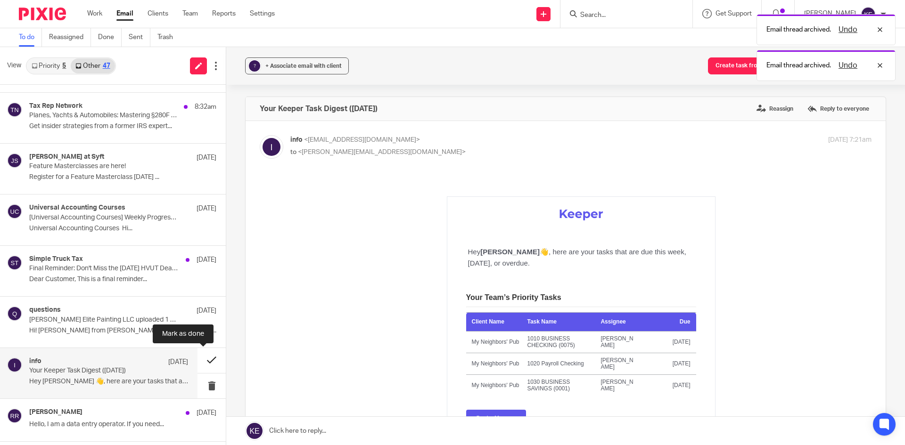
click at [205, 360] on button at bounding box center [211, 360] width 28 height 25
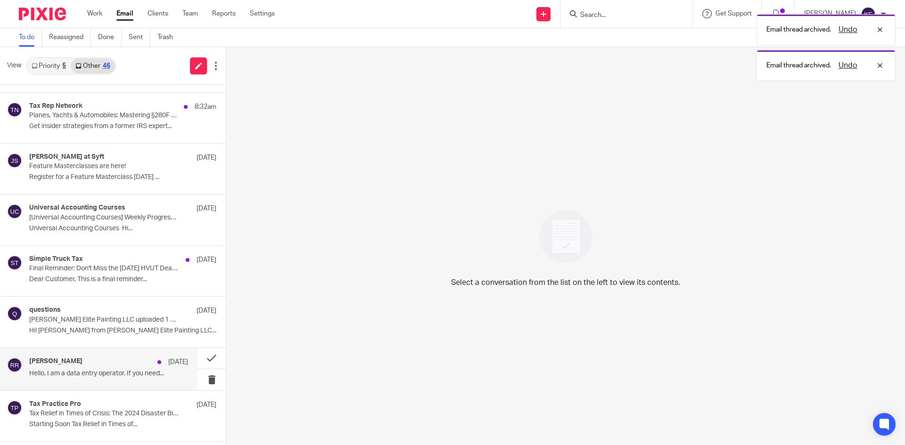
click at [151, 369] on div "[PERSON_NAME] [DATE] Hello, I am a data entry operator. If you need..." at bounding box center [108, 370] width 159 height 24
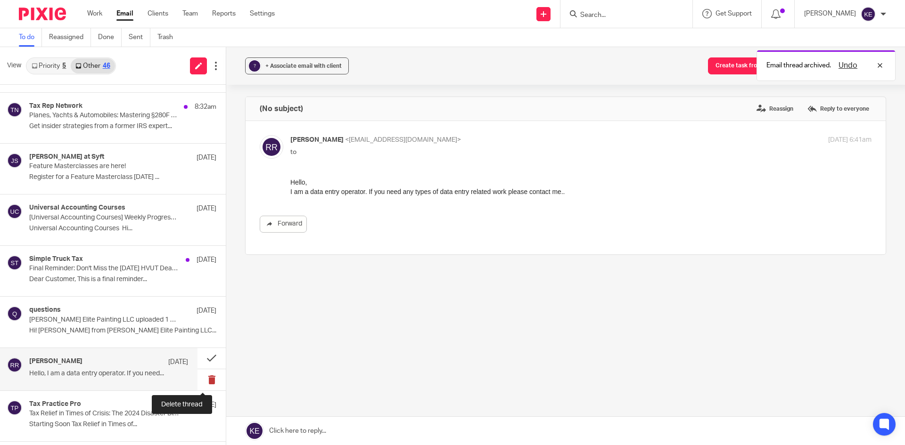
click at [204, 377] on button at bounding box center [211, 379] width 28 height 21
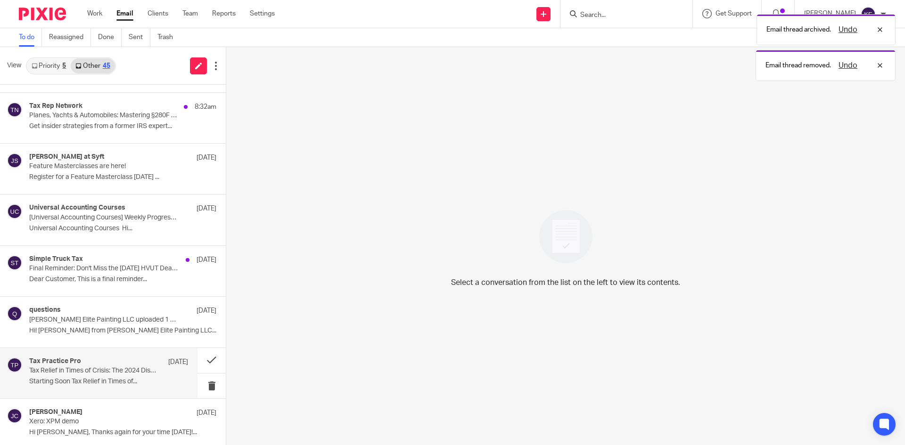
click at [165, 375] on div "Tax Practice Pro [DATE] Tax Relief in Times of Crisis: The 2024 Disaster Bill a…" at bounding box center [108, 374] width 159 height 32
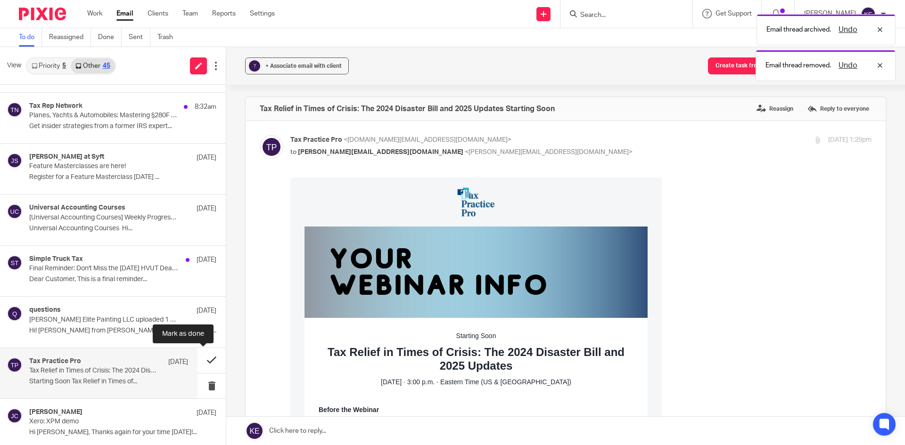
click at [207, 359] on button at bounding box center [211, 360] width 28 height 25
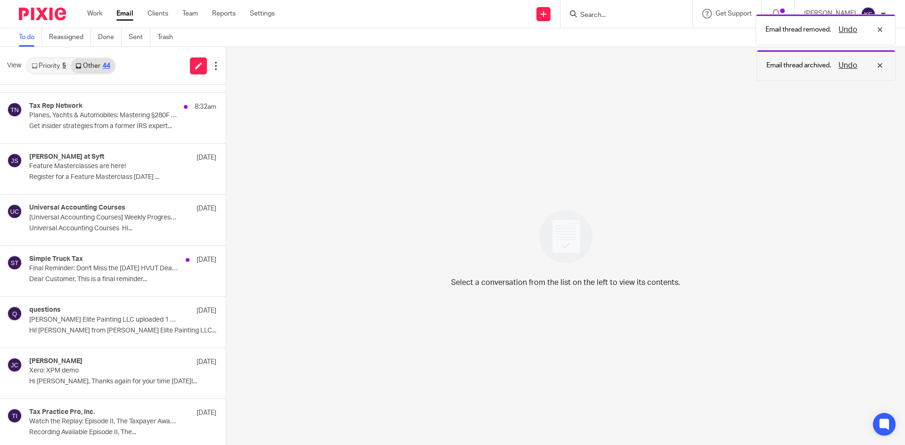
click at [853, 61] on button "Undo" at bounding box center [847, 65] width 24 height 11
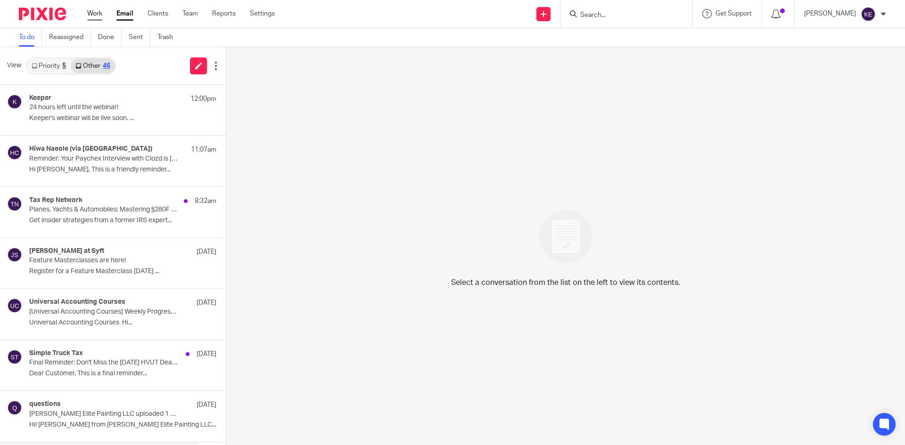
click at [98, 10] on link "Work" at bounding box center [94, 13] width 15 height 9
